Goal: Communication & Community: Answer question/provide support

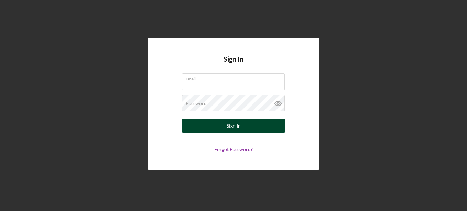
type input "[EMAIL_ADDRESS][DOMAIN_NAME]"
click at [227, 125] on div "Sign In" at bounding box center [234, 126] width 14 height 14
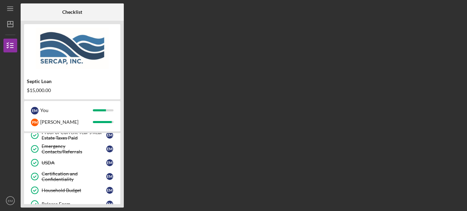
scroll to position [69, 0]
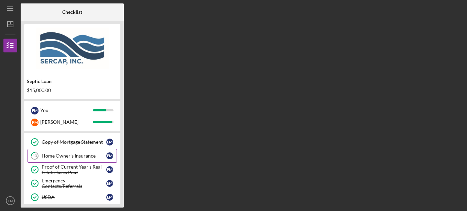
click at [67, 157] on div "Home Owner's Insurance" at bounding box center [74, 156] width 65 height 6
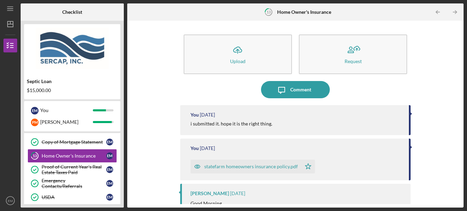
scroll to position [34, 0]
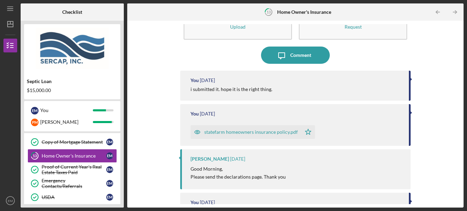
click at [256, 132] on div "statefarm homeowners insurance policy.pdf" at bounding box center [251, 132] width 94 height 6
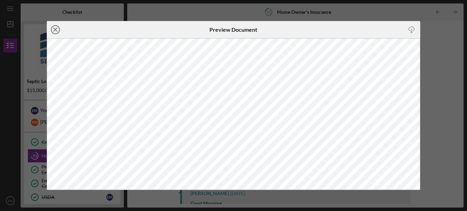
click at [57, 31] on line at bounding box center [55, 29] width 3 height 3
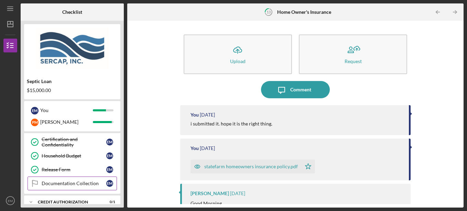
scroll to position [172, 0]
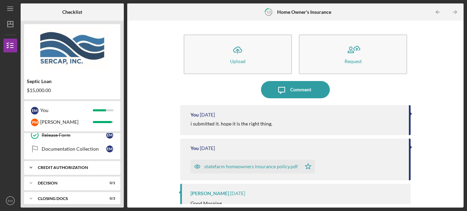
click at [77, 166] on div "CREDIT AUTHORIZATION" at bounding box center [75, 167] width 74 height 4
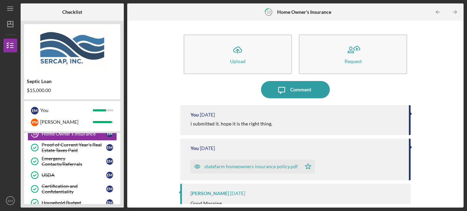
scroll to position [69, 0]
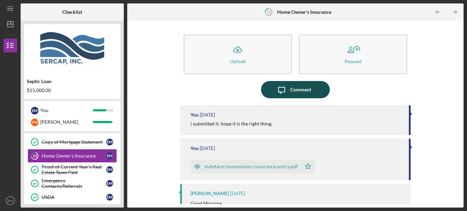
click at [295, 92] on div "Comment" at bounding box center [300, 89] width 21 height 17
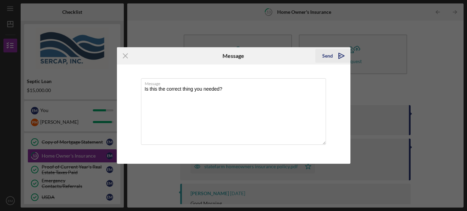
type textarea "Is this the correct thing you needed?"
click at [330, 52] on div "Send" at bounding box center [327, 56] width 11 height 14
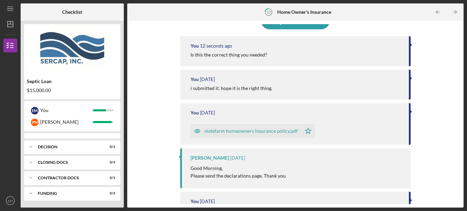
scroll to position [191, 0]
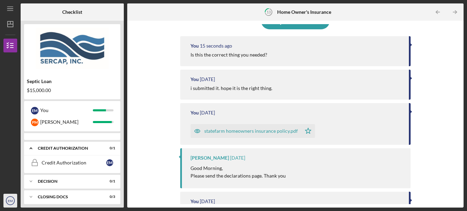
click at [7, 201] on icon "EM" at bounding box center [10, 200] width 14 height 17
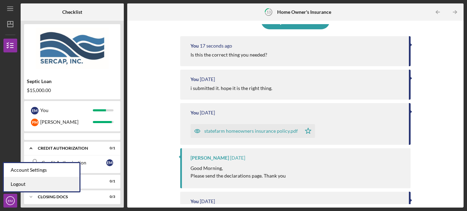
click at [21, 182] on link "Logout" at bounding box center [42, 184] width 76 height 14
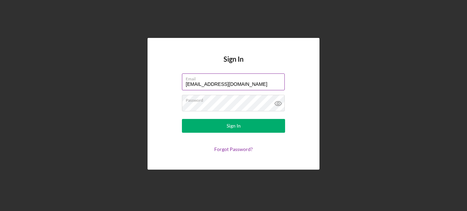
click at [199, 80] on label "Email" at bounding box center [235, 78] width 99 height 8
click at [199, 80] on input "[EMAIL_ADDRESS][DOMAIN_NAME]" at bounding box center [233, 81] width 103 height 17
click at [250, 82] on input "[EMAIL_ADDRESS][DOMAIN_NAME]" at bounding box center [233, 81] width 103 height 17
type input "[EMAIL_ADDRESS][DOMAIN_NAME]"
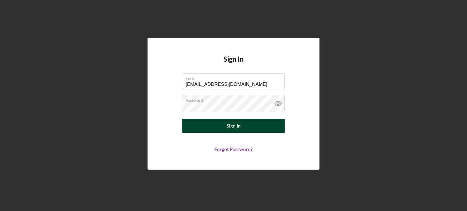
click at [232, 122] on div "Sign In" at bounding box center [234, 126] width 14 height 14
